Goal: Task Accomplishment & Management: Manage account settings

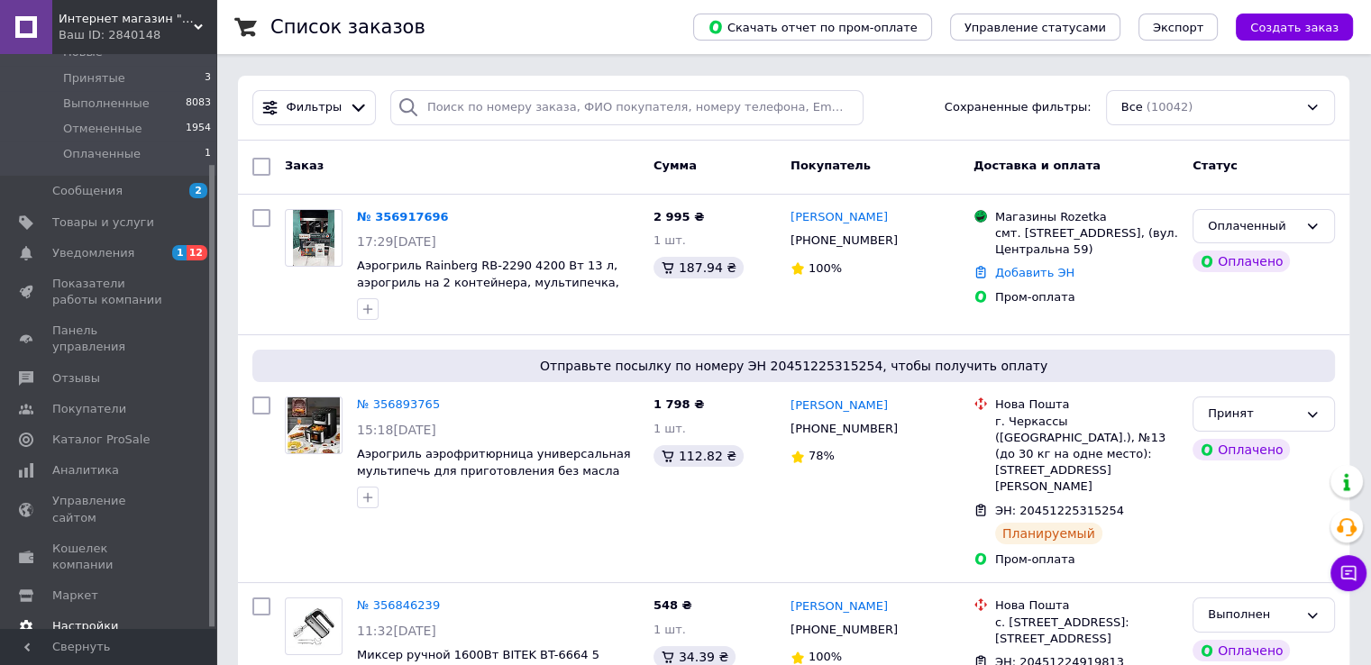
scroll to position [137, 0]
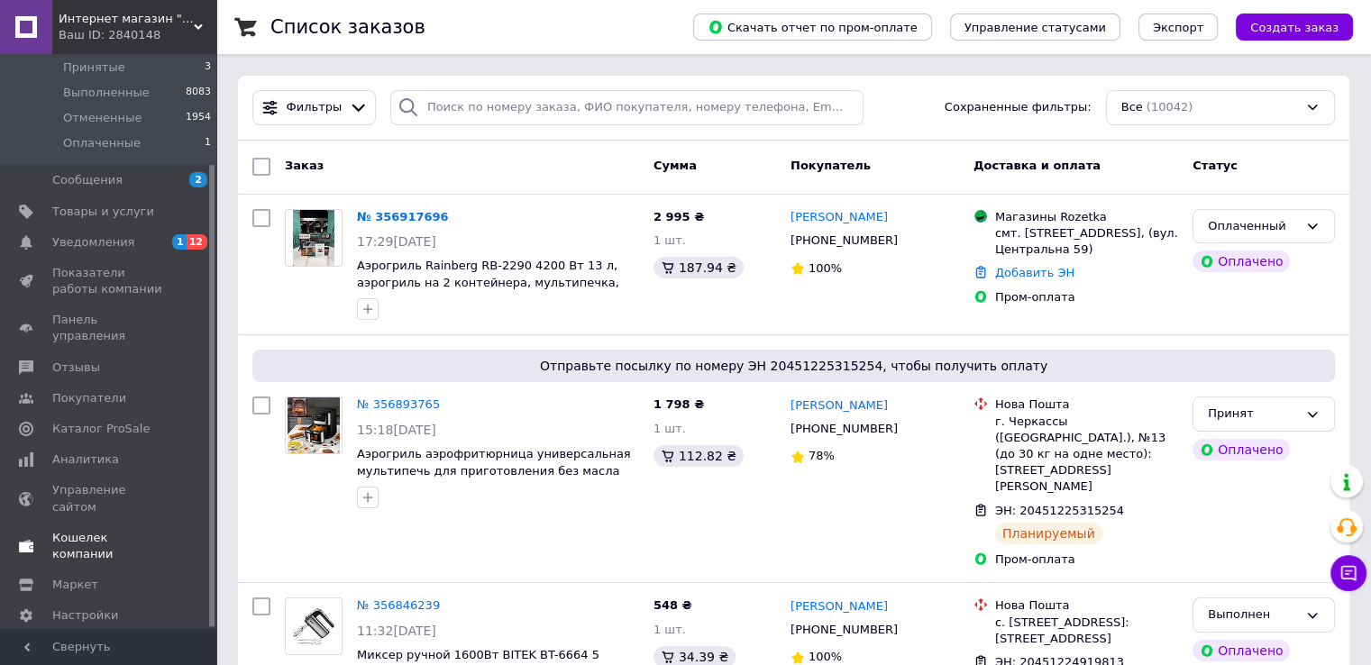
click at [103, 530] on span "Кошелек компании" at bounding box center [109, 546] width 114 height 32
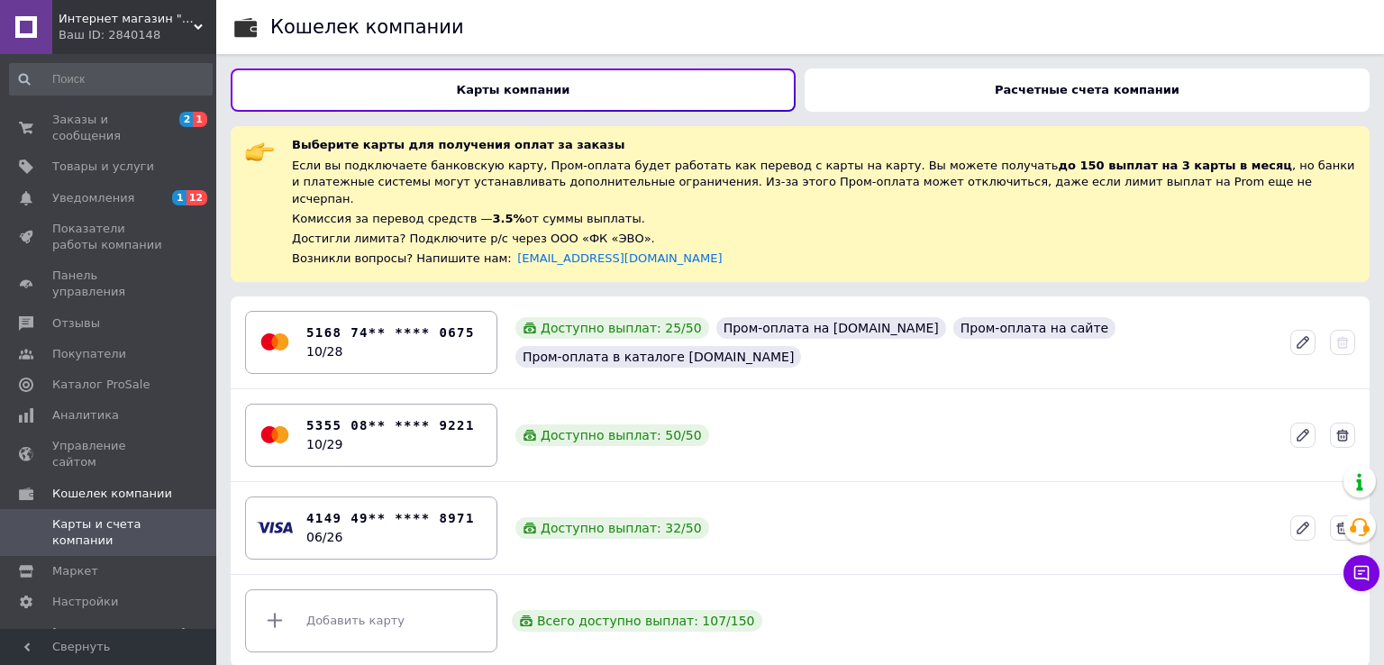
click at [573, 625] on div "Добавить карту Всего доступно выплат: 107 / 150" at bounding box center [800, 621] width 1125 height 78
click at [97, 112] on span "Заказы и сообщения" at bounding box center [109, 128] width 114 height 32
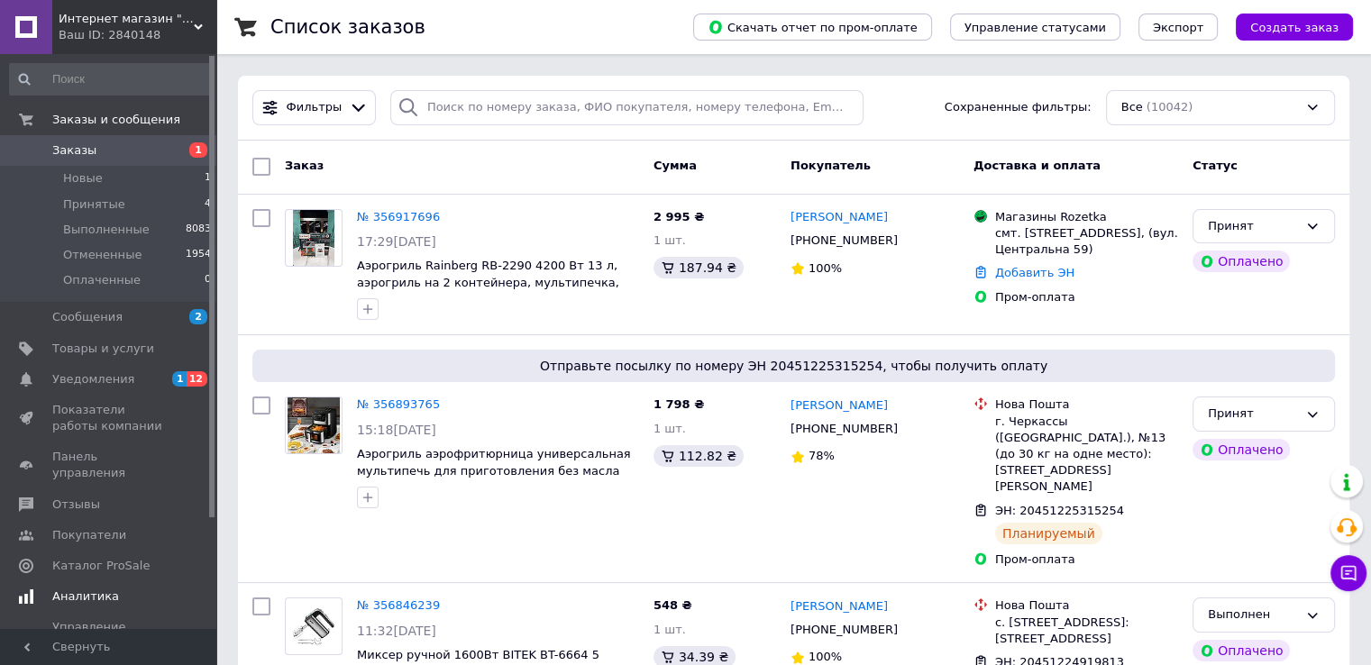
click at [68, 581] on link "Аналитика" at bounding box center [111, 596] width 222 height 31
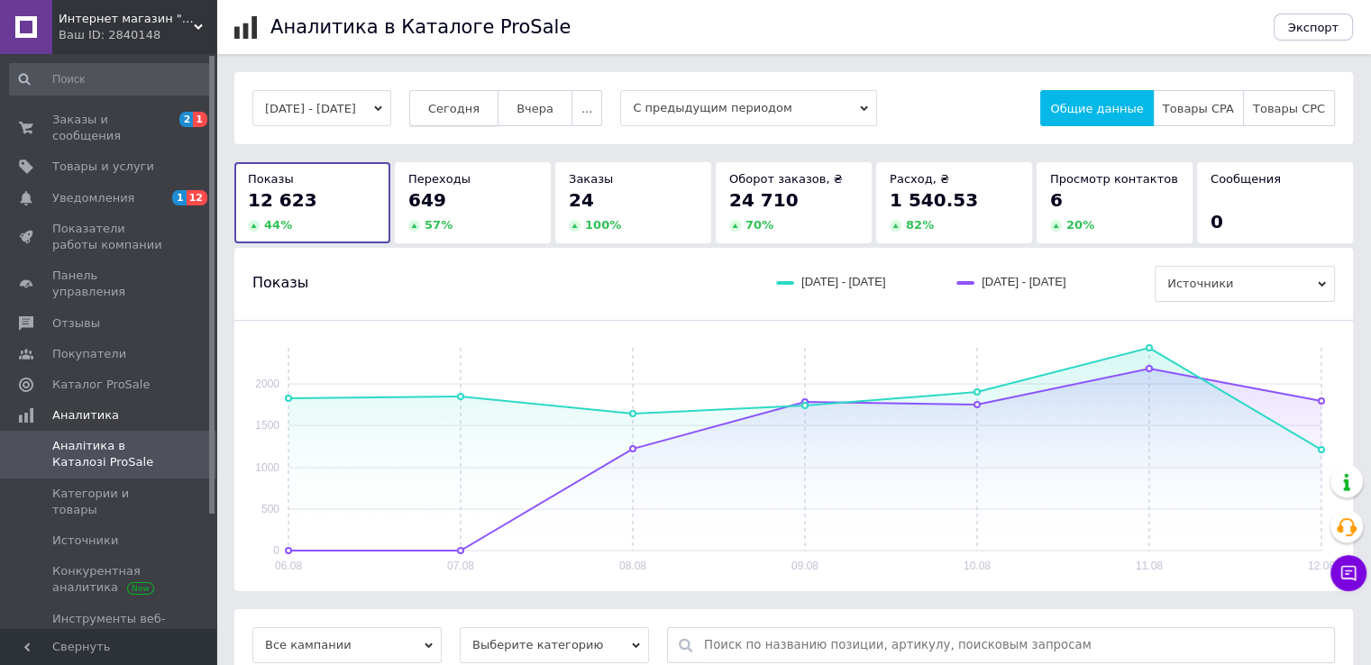
click at [475, 111] on span "Сегодня" at bounding box center [453, 109] width 51 height 14
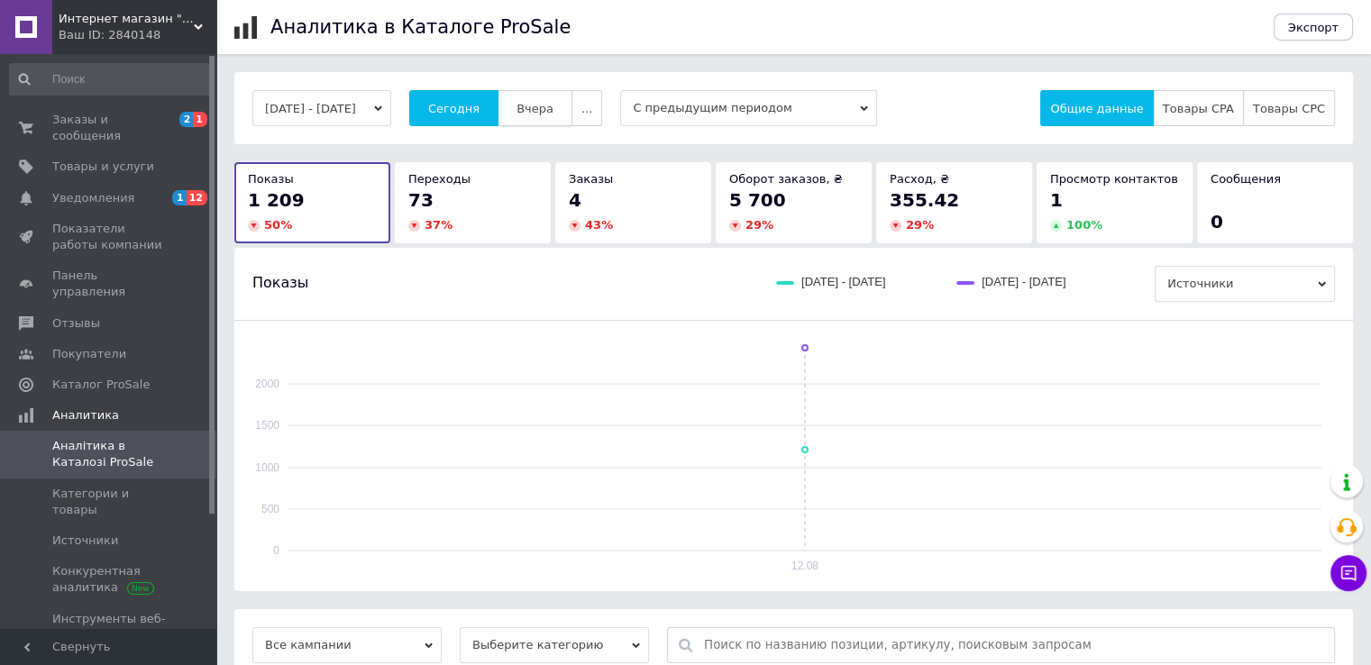
click at [553, 109] on span "Вчера" at bounding box center [534, 109] width 37 height 14
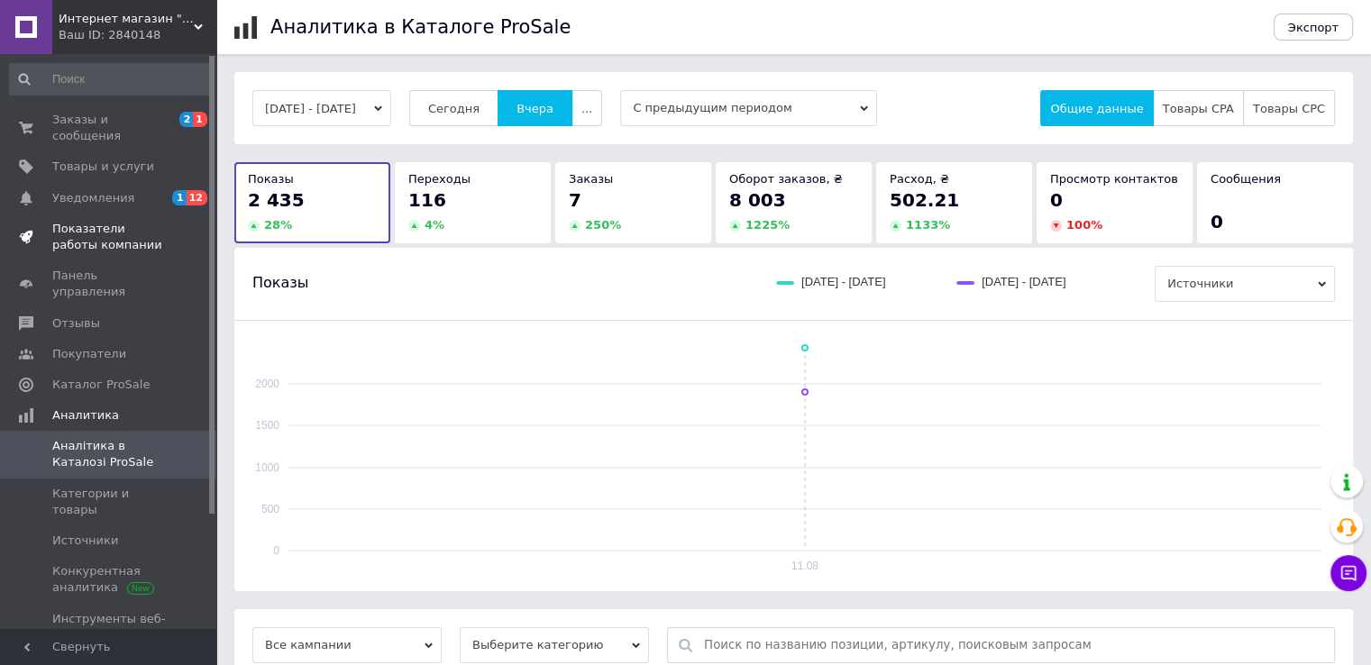
click at [99, 224] on span "Показатели работы компании" at bounding box center [109, 237] width 114 height 32
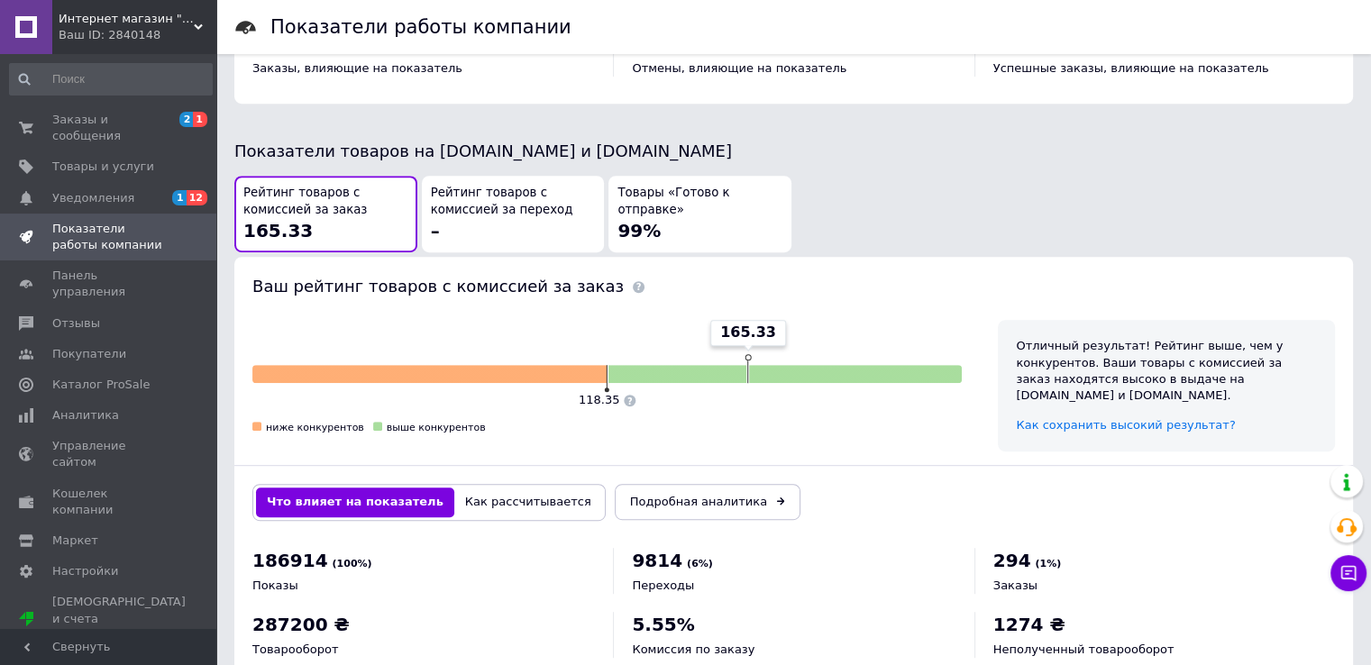
scroll to position [901, 0]
